Goal: Information Seeking & Learning: Get advice/opinions

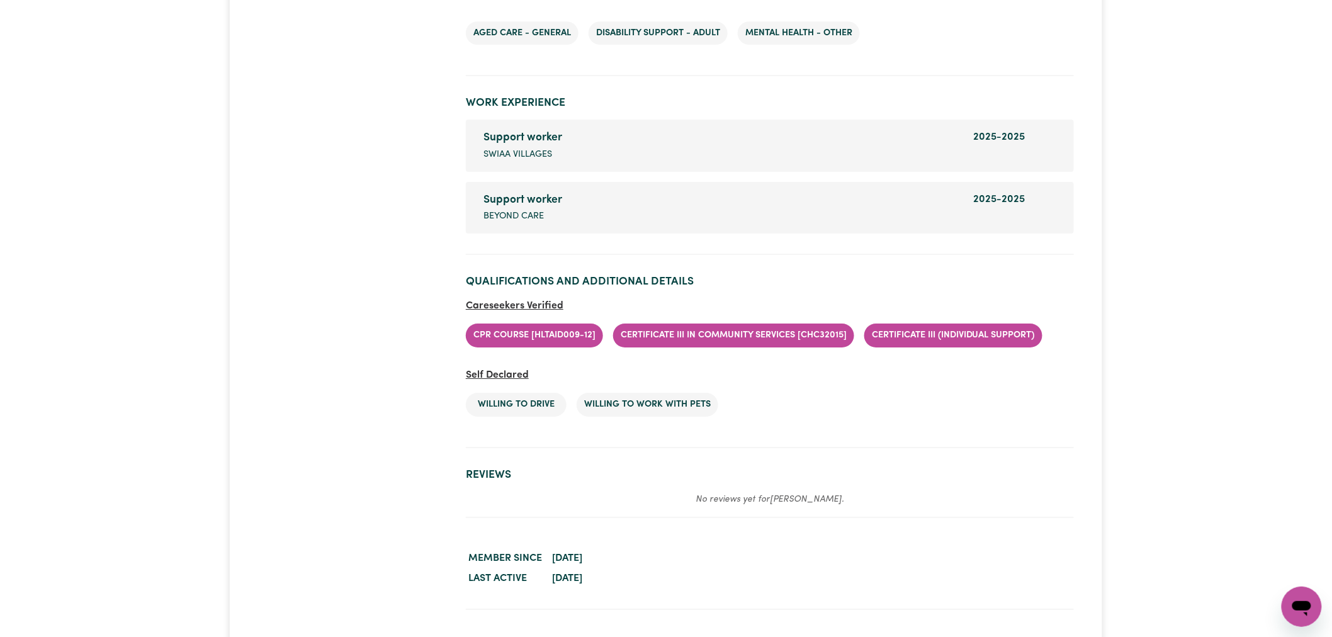
scroll to position [1539, 0]
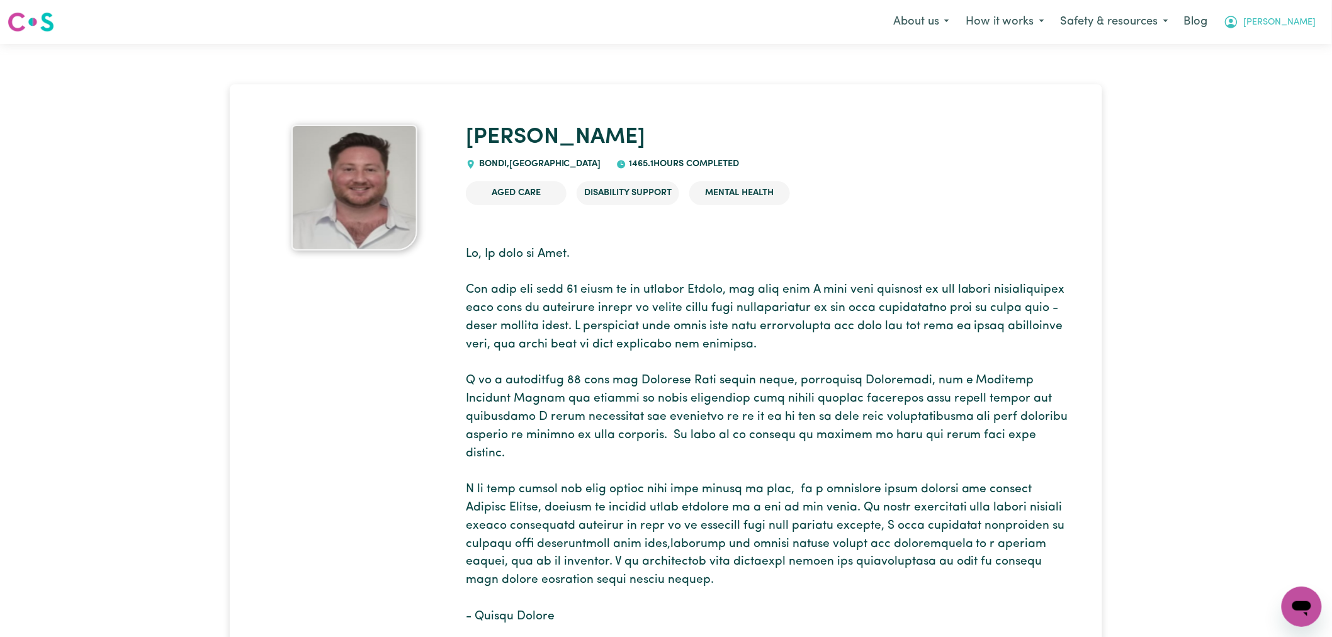
drag, startPoint x: 1295, startPoint y: 26, endPoint x: 1295, endPoint y: 34, distance: 8.2
click at [1295, 26] on span "[PERSON_NAME]" at bounding box center [1280, 23] width 72 height 14
click at [1291, 77] on link "Logout" at bounding box center [1274, 72] width 99 height 24
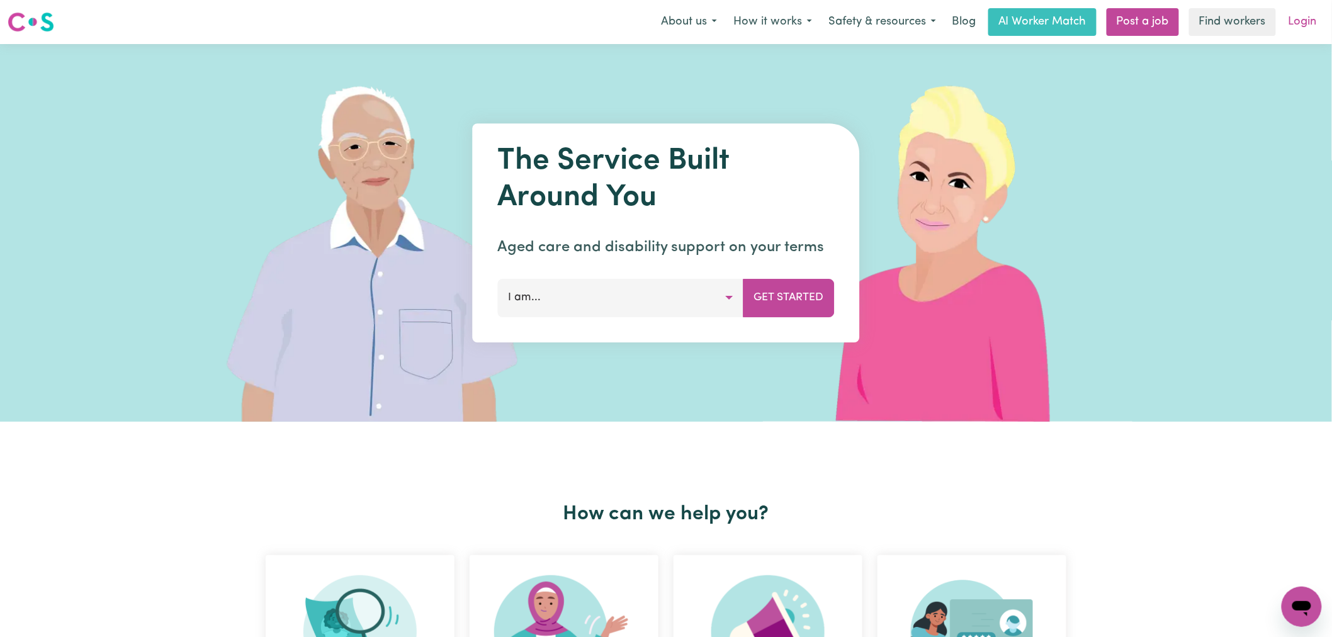
click at [1302, 13] on link "Login" at bounding box center [1302, 22] width 43 height 28
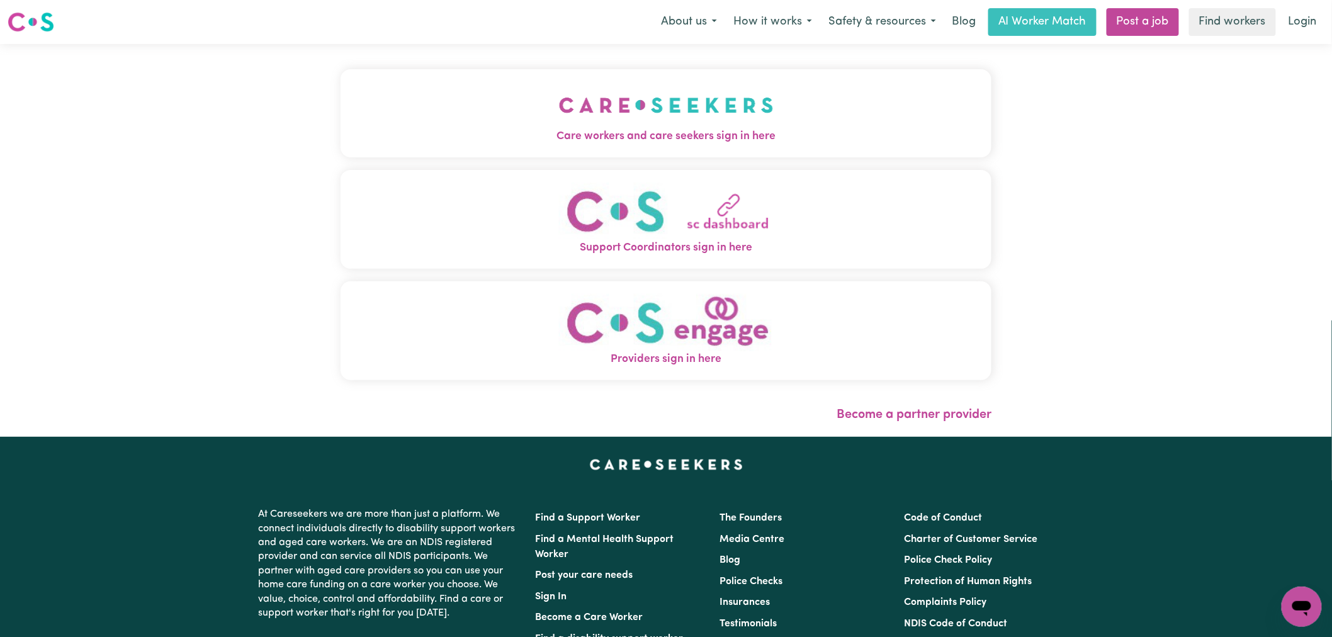
click at [535, 122] on button "Care workers and care seekers sign in here" at bounding box center [666, 113] width 651 height 88
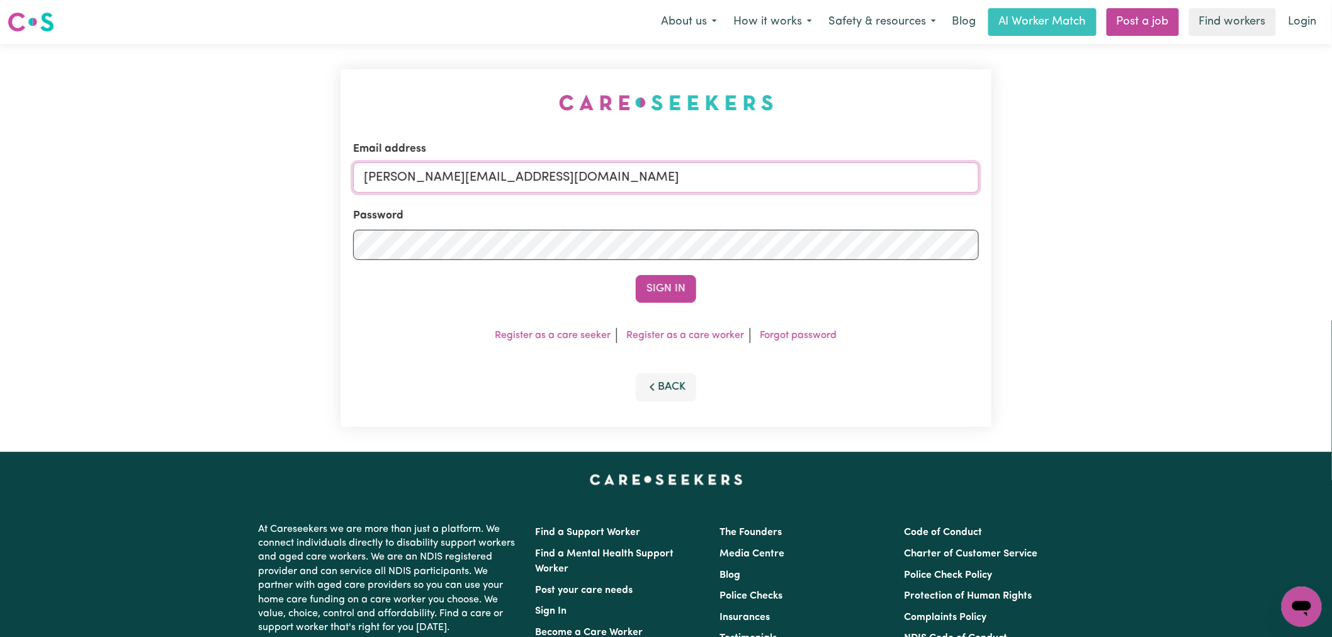
click at [619, 175] on input "[PERSON_NAME][EMAIL_ADDRESS][DOMAIN_NAME]" at bounding box center [666, 177] width 626 height 30
drag, startPoint x: 680, startPoint y: 169, endPoint x: 429, endPoint y: 171, distance: 250.6
click at [429, 171] on input "[EMAIL_ADDRESS][DOMAIN_NAME]" at bounding box center [666, 177] width 626 height 30
type input "superuser~[PERSON_NAME][EMAIL_ADDRESS][PERSON_NAME][PERSON_NAME][DOMAIN_NAME]"
click at [684, 294] on button "Sign In" at bounding box center [666, 289] width 60 height 28
